Goal: Entertainment & Leisure: Consume media (video, audio)

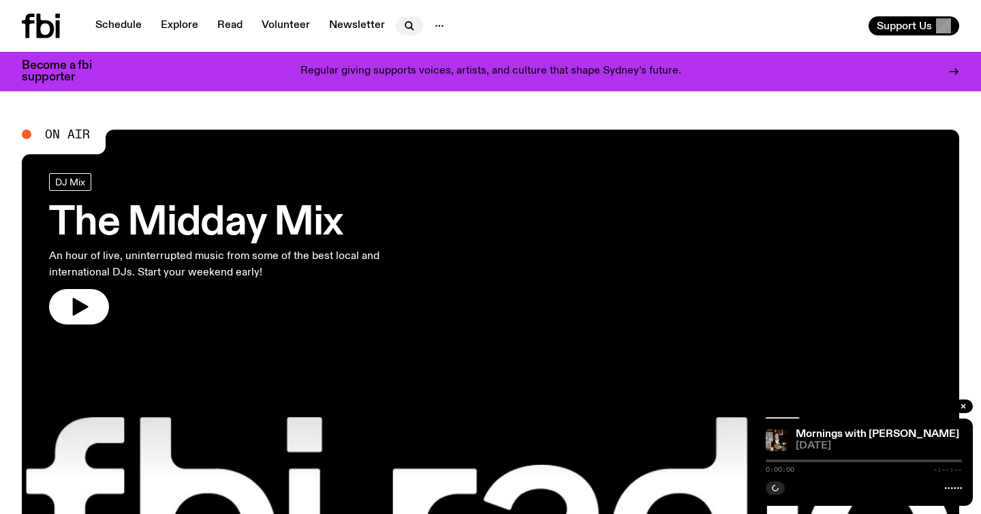
click at [401, 22] on icon "button" at bounding box center [409, 26] width 16 height 16
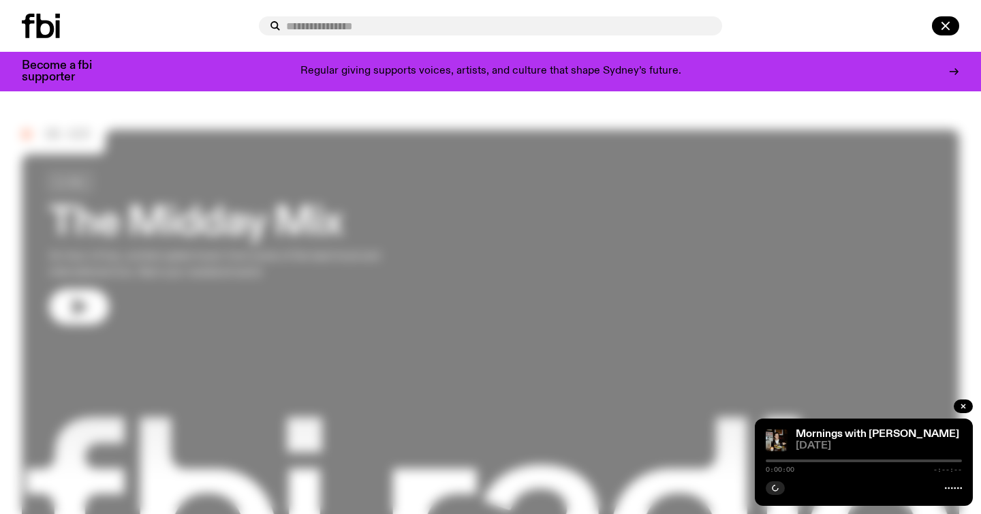
click at [401, 22] on input "text" at bounding box center [498, 26] width 425 height 12
type input "*"
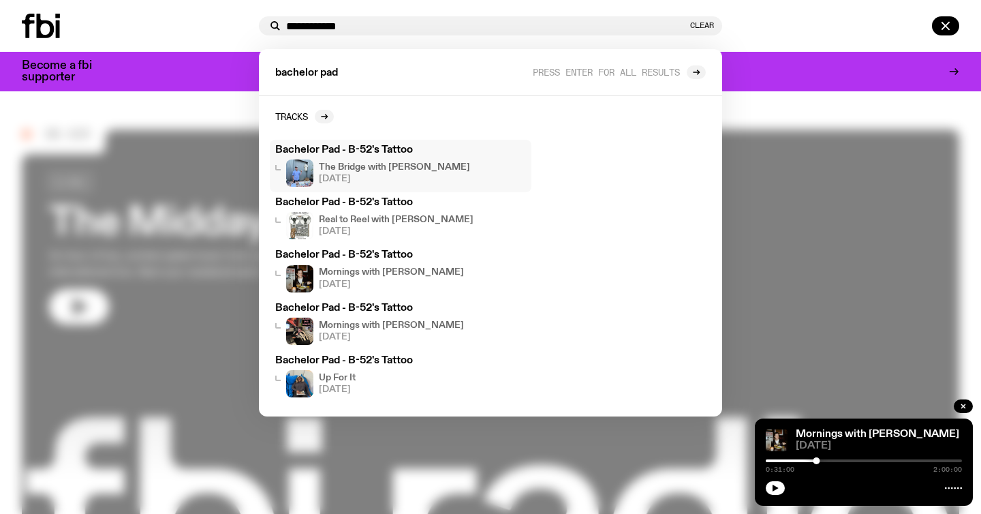
type input "**********"
click at [371, 158] on div "Bachelor Pad - B-52's Tattoo The Bridge with [PERSON_NAME] [DATE]" at bounding box center [400, 166] width 251 height 42
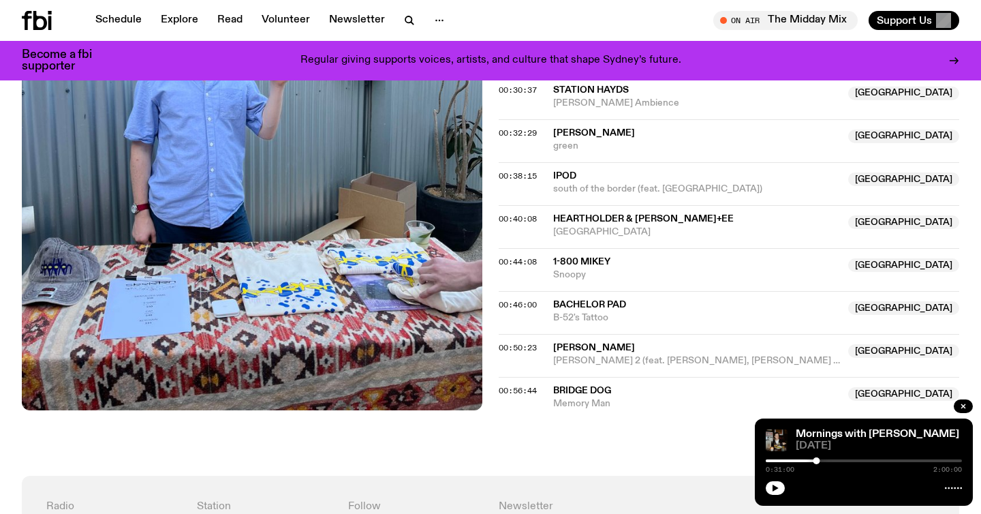
scroll to position [838, 0]
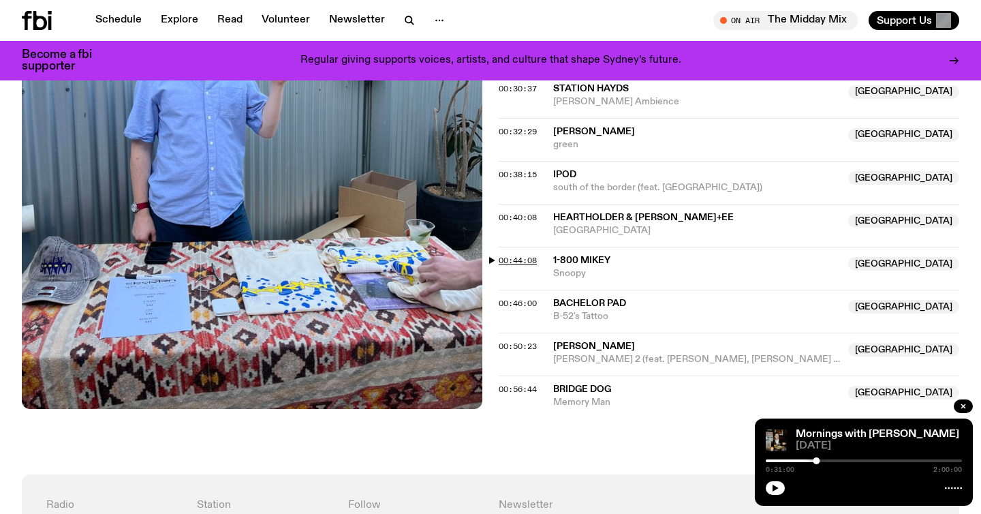
click at [521, 255] on span "00:44:08" at bounding box center [518, 260] width 38 height 11
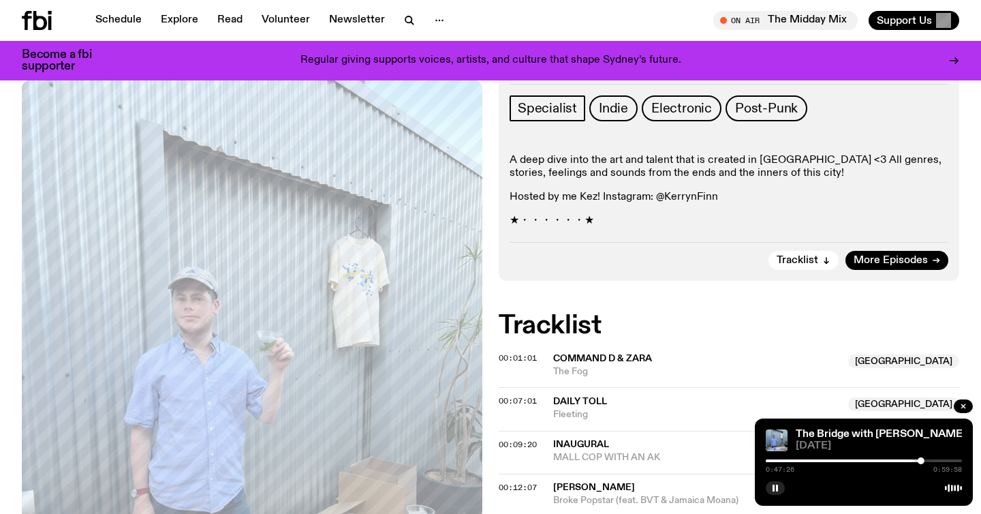
scroll to position [356, 0]
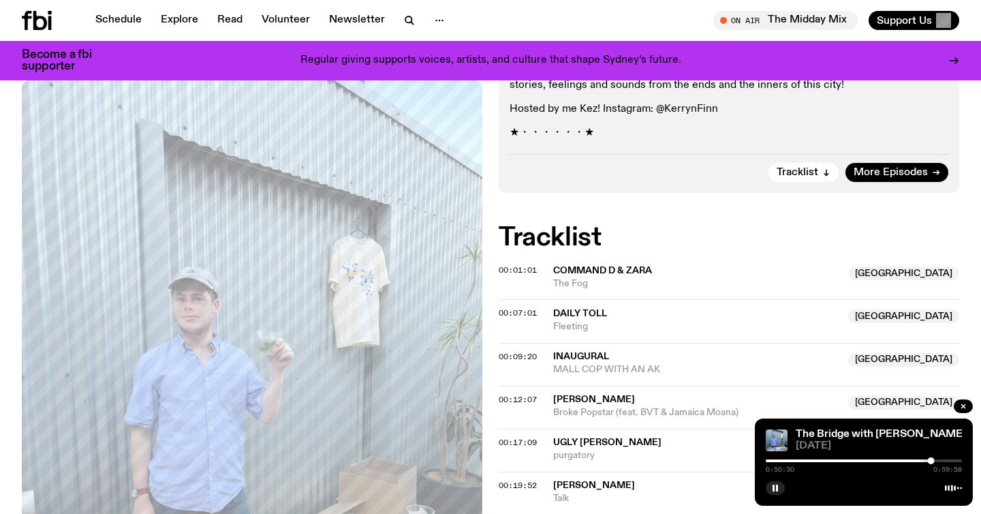
click at [935, 460] on div at bounding box center [864, 460] width 196 height 3
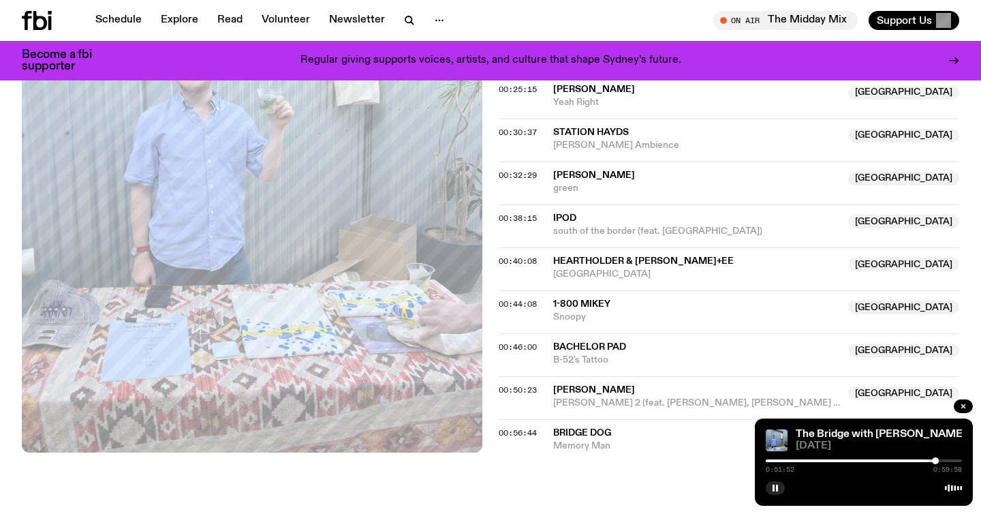
scroll to position [826, 0]
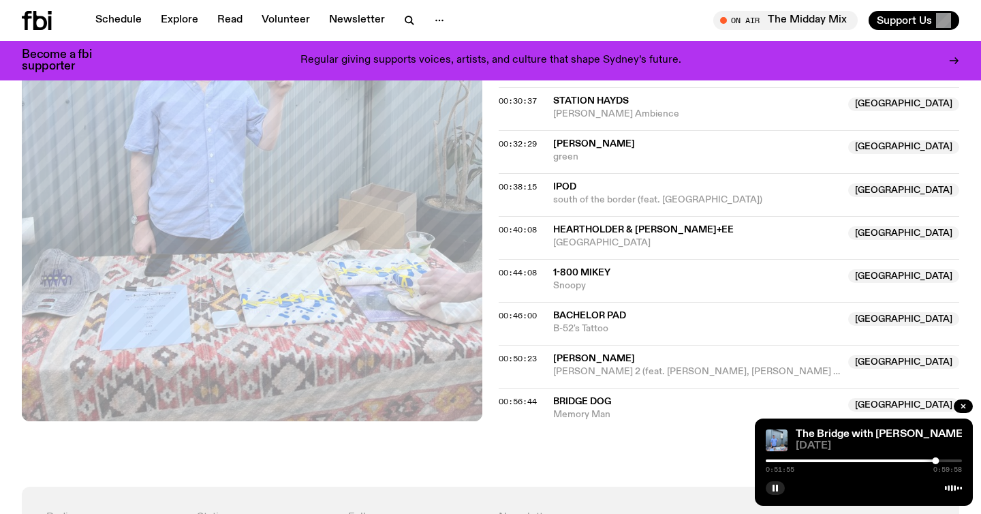
click at [939, 460] on div at bounding box center [864, 460] width 196 height 3
click at [945, 461] on div at bounding box center [864, 460] width 196 height 3
click at [948, 461] on div at bounding box center [944, 460] width 7 height 7
click at [945, 460] on div at bounding box center [947, 460] width 7 height 7
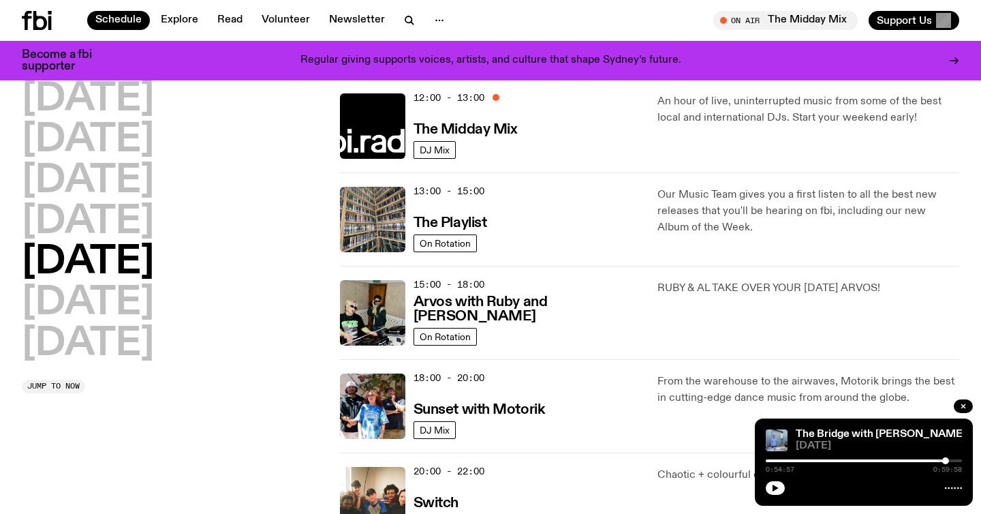
scroll to position [337, 0]
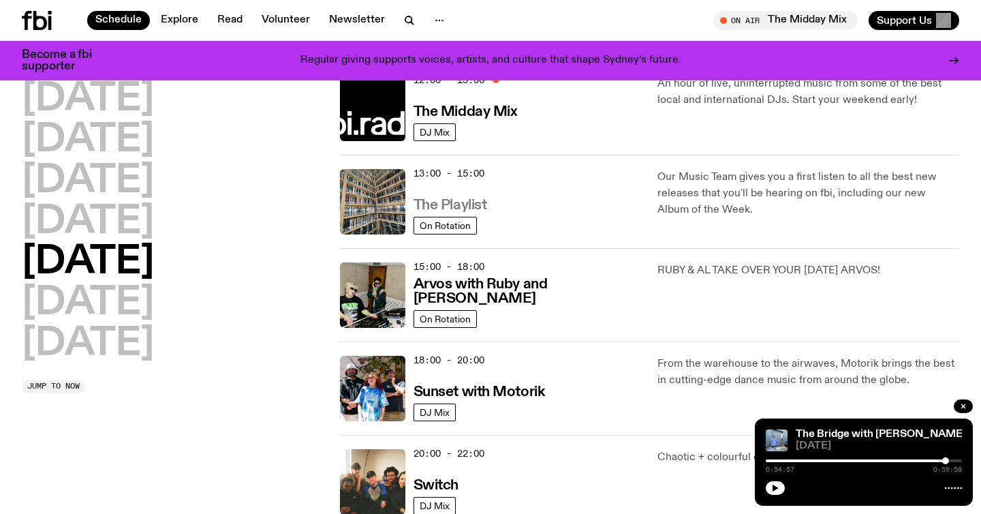
click at [453, 206] on h3 "The Playlist" at bounding box center [450, 205] width 74 height 14
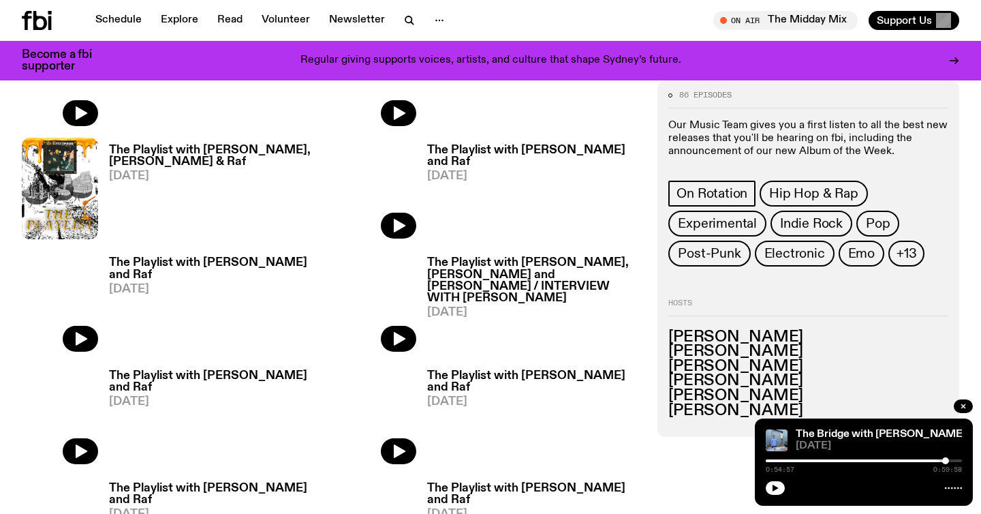
scroll to position [1448, 0]
